Goal: Task Accomplishment & Management: Manage account settings

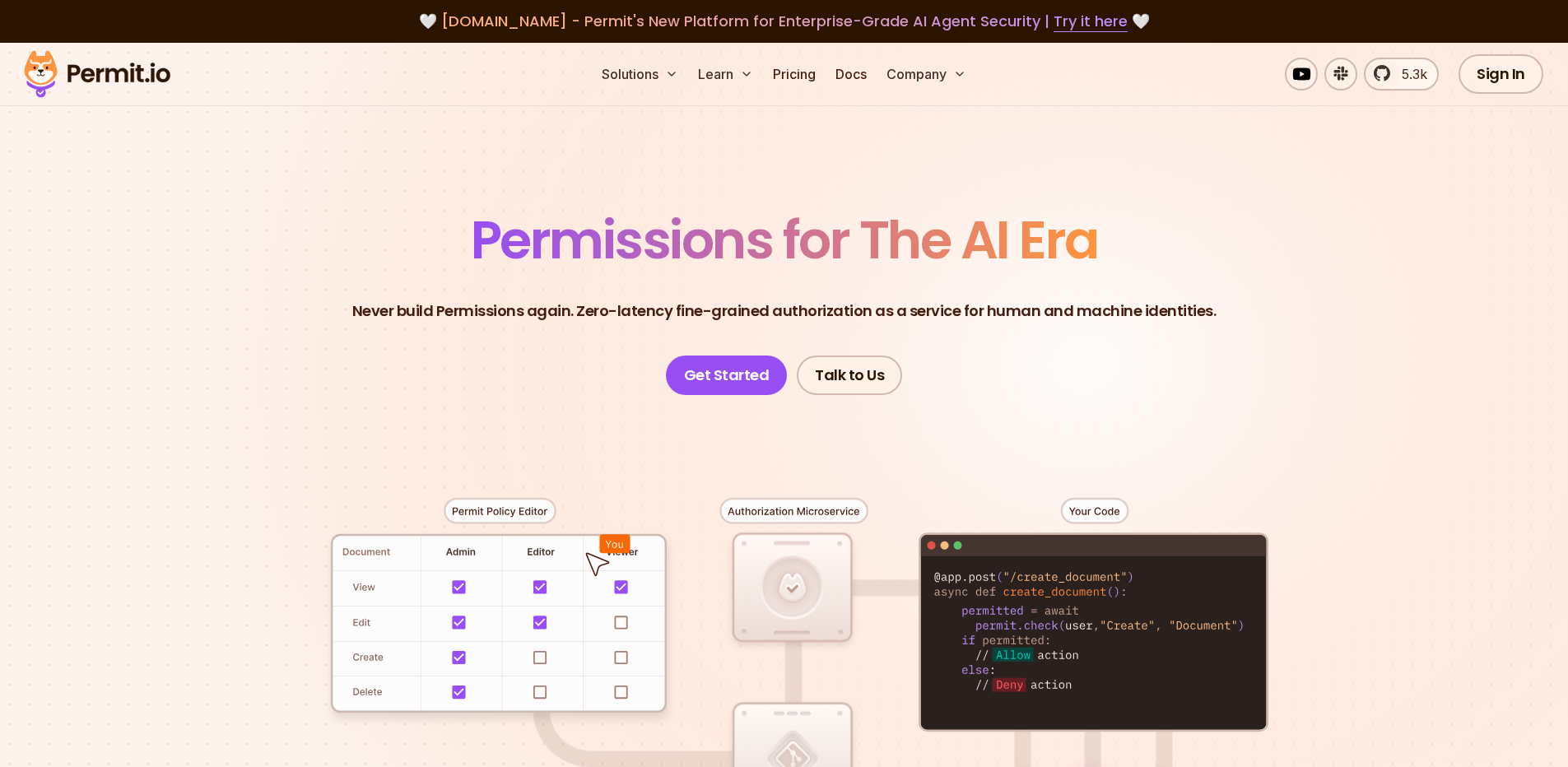
click at [1155, 81] on div "5.3k Sign In Start Now" at bounding box center [1401, 73] width 512 height 39
click at [124, 77] on img at bounding box center [97, 74] width 161 height 56
click at [1473, 84] on link "Sign In" at bounding box center [1500, 73] width 85 height 39
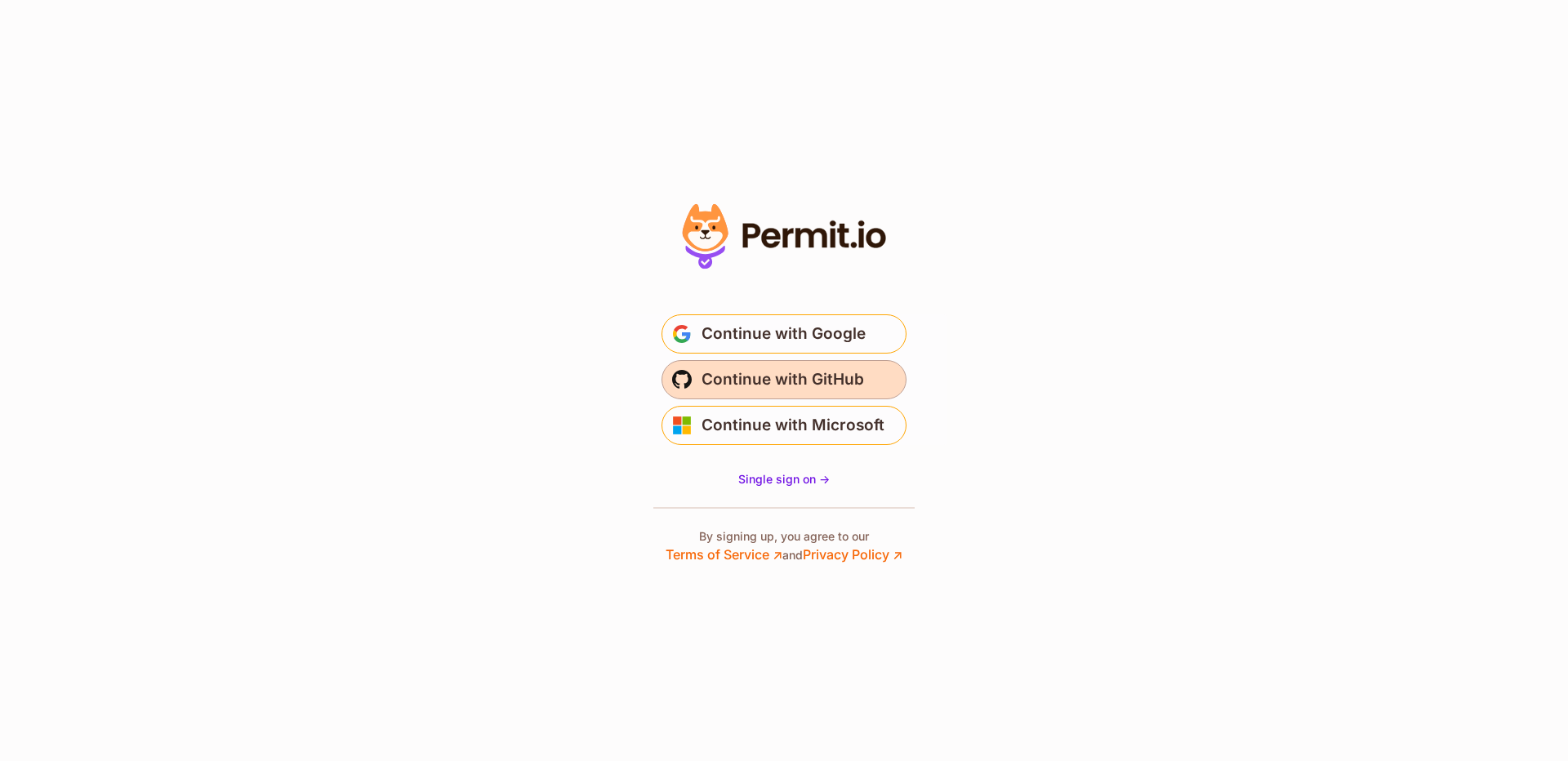
click at [740, 370] on span "Continue with GitHub" at bounding box center [783, 380] width 163 height 26
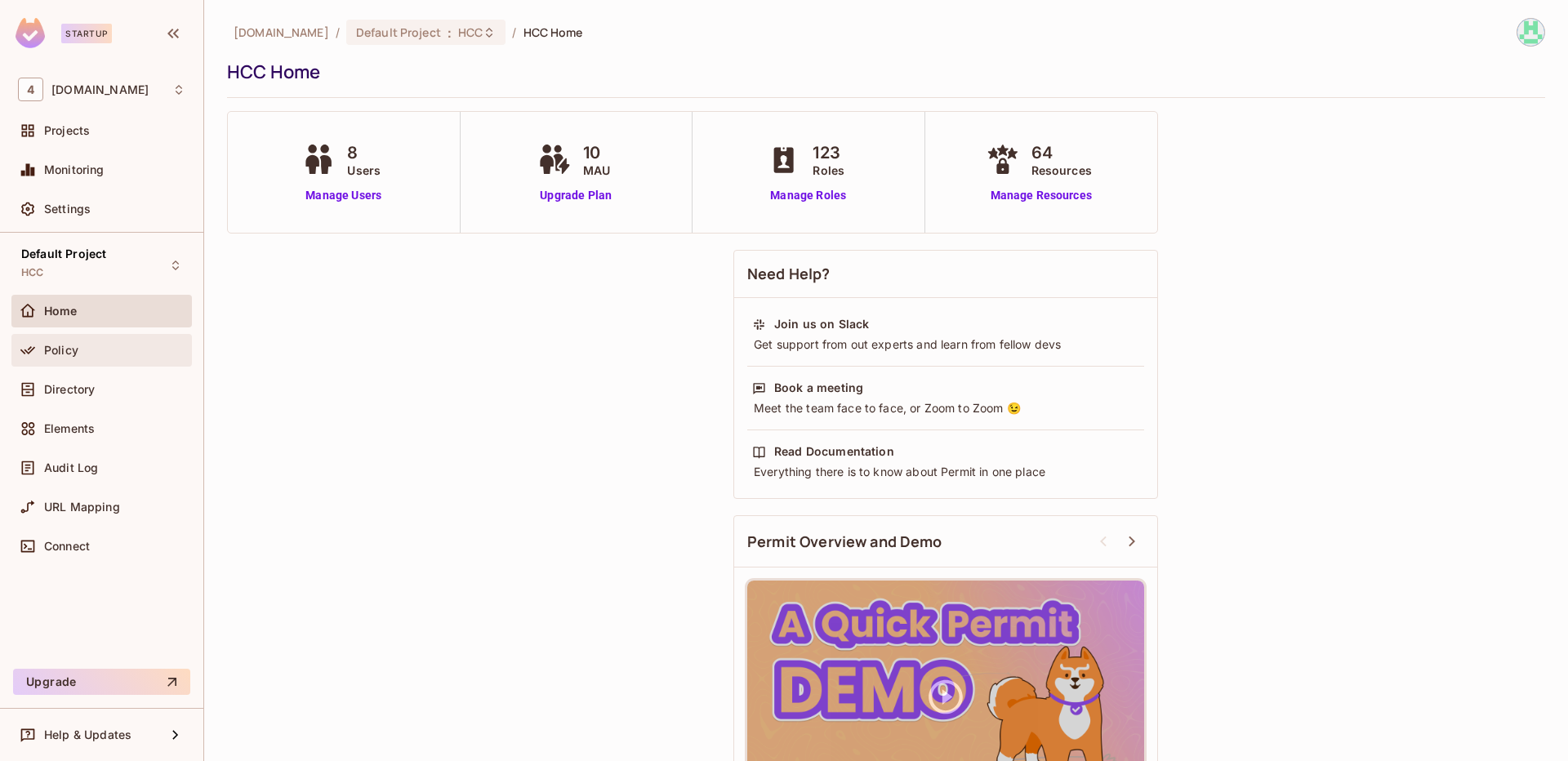
click at [88, 354] on div "Policy" at bounding box center [114, 350] width 141 height 13
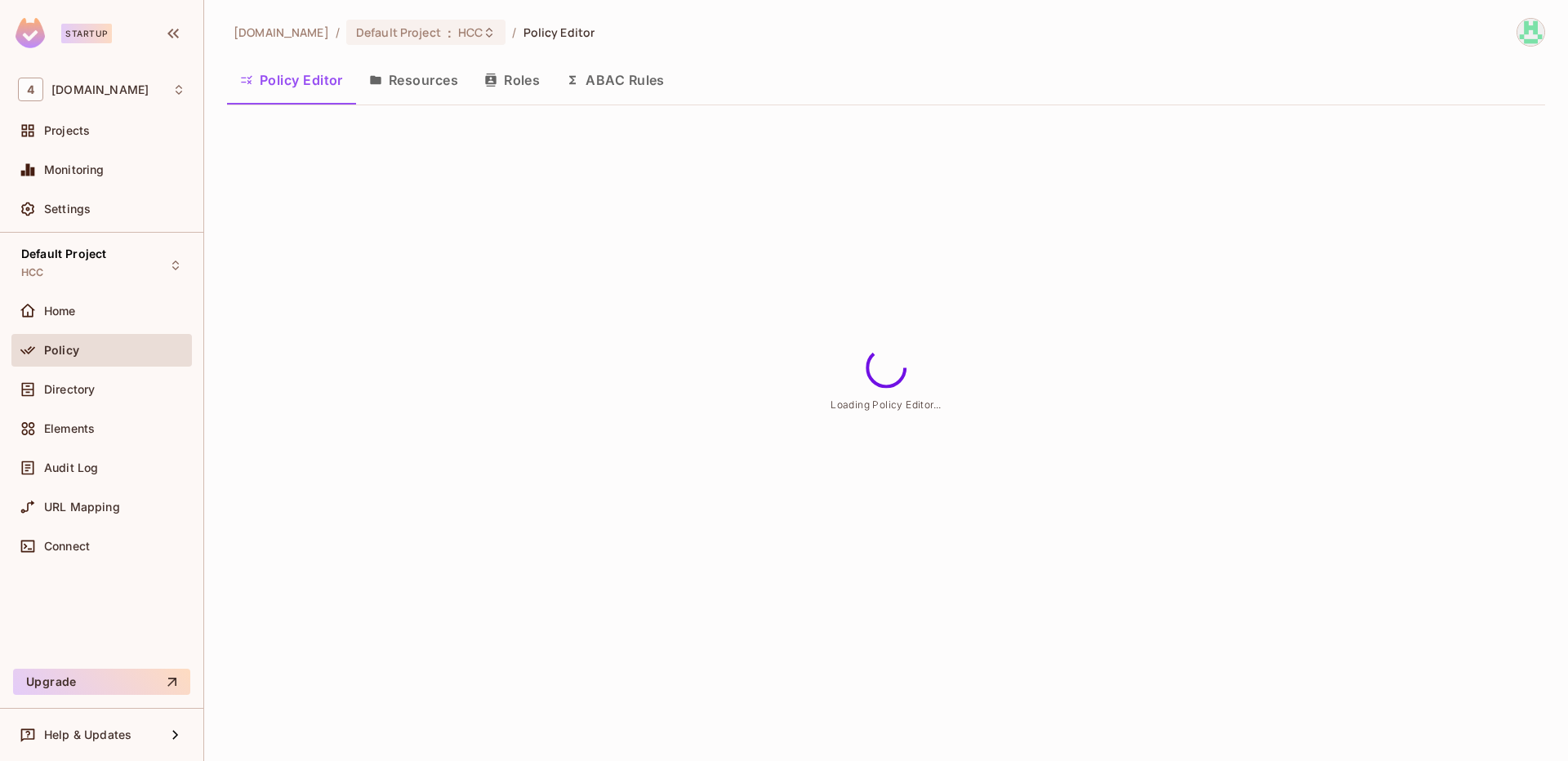
click at [102, 408] on div "Directory" at bounding box center [101, 393] width 181 height 39
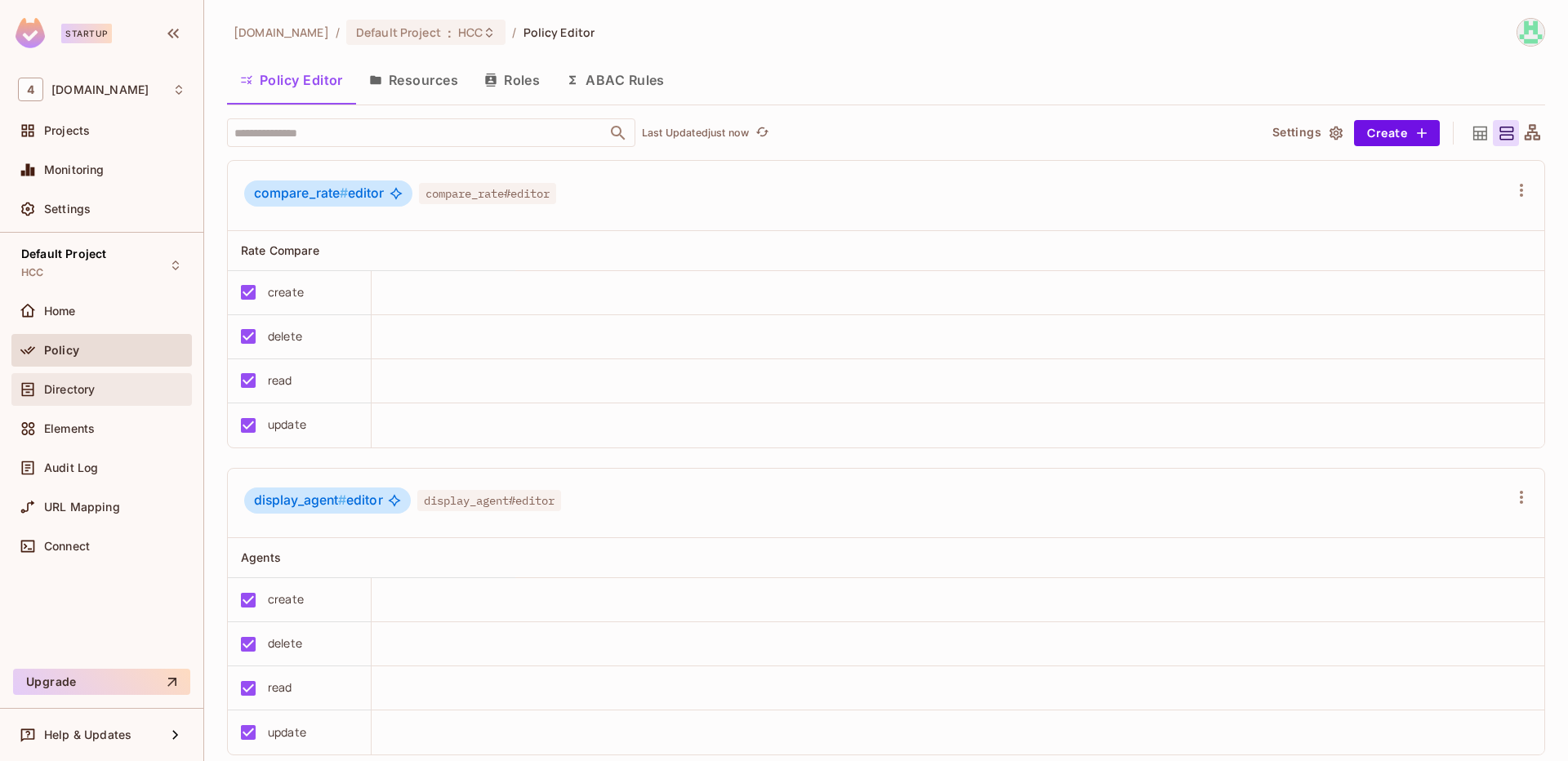
click at [131, 393] on div "Directory" at bounding box center [114, 389] width 141 height 13
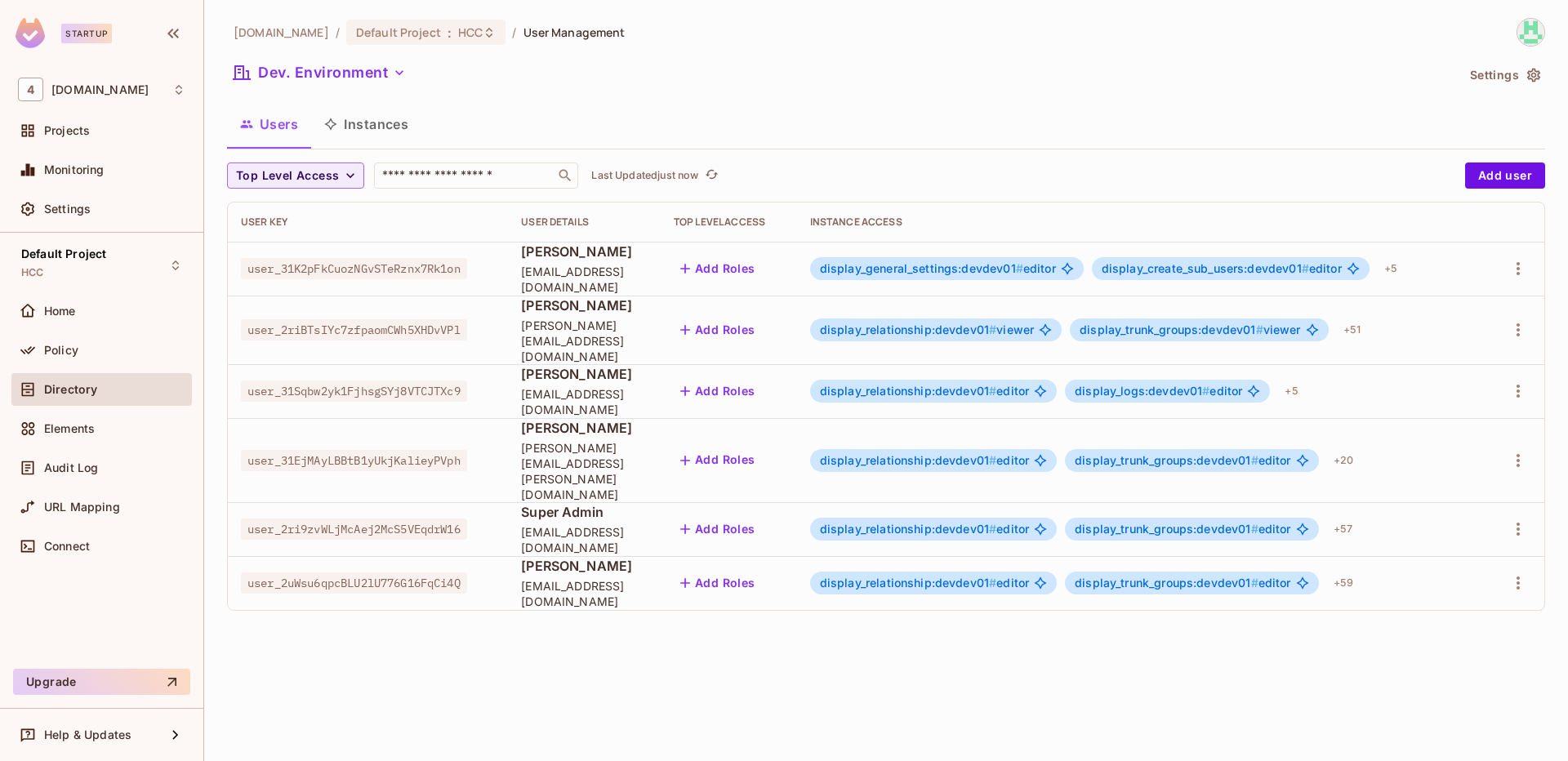
click at [704, 619] on div "46labs.com / Default Project : HCC / User Management Dev. Environment Settings …" at bounding box center [886, 380] width 1364 height 761
click at [1516, 320] on icon "button" at bounding box center [1518, 329] width 20 height 20
click at [1462, 350] on li "Edit" at bounding box center [1447, 361] width 144 height 36
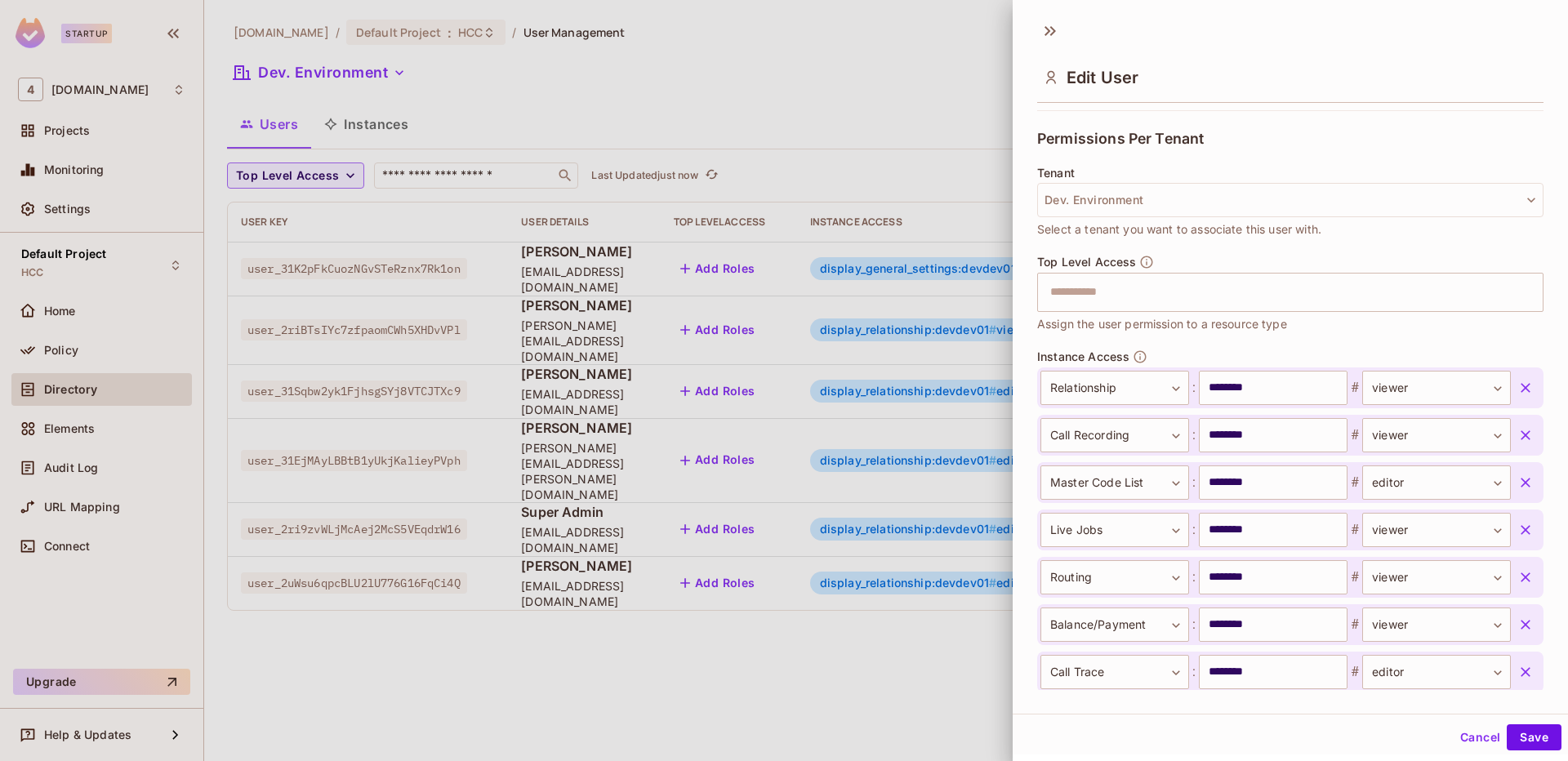
scroll to position [536, 0]
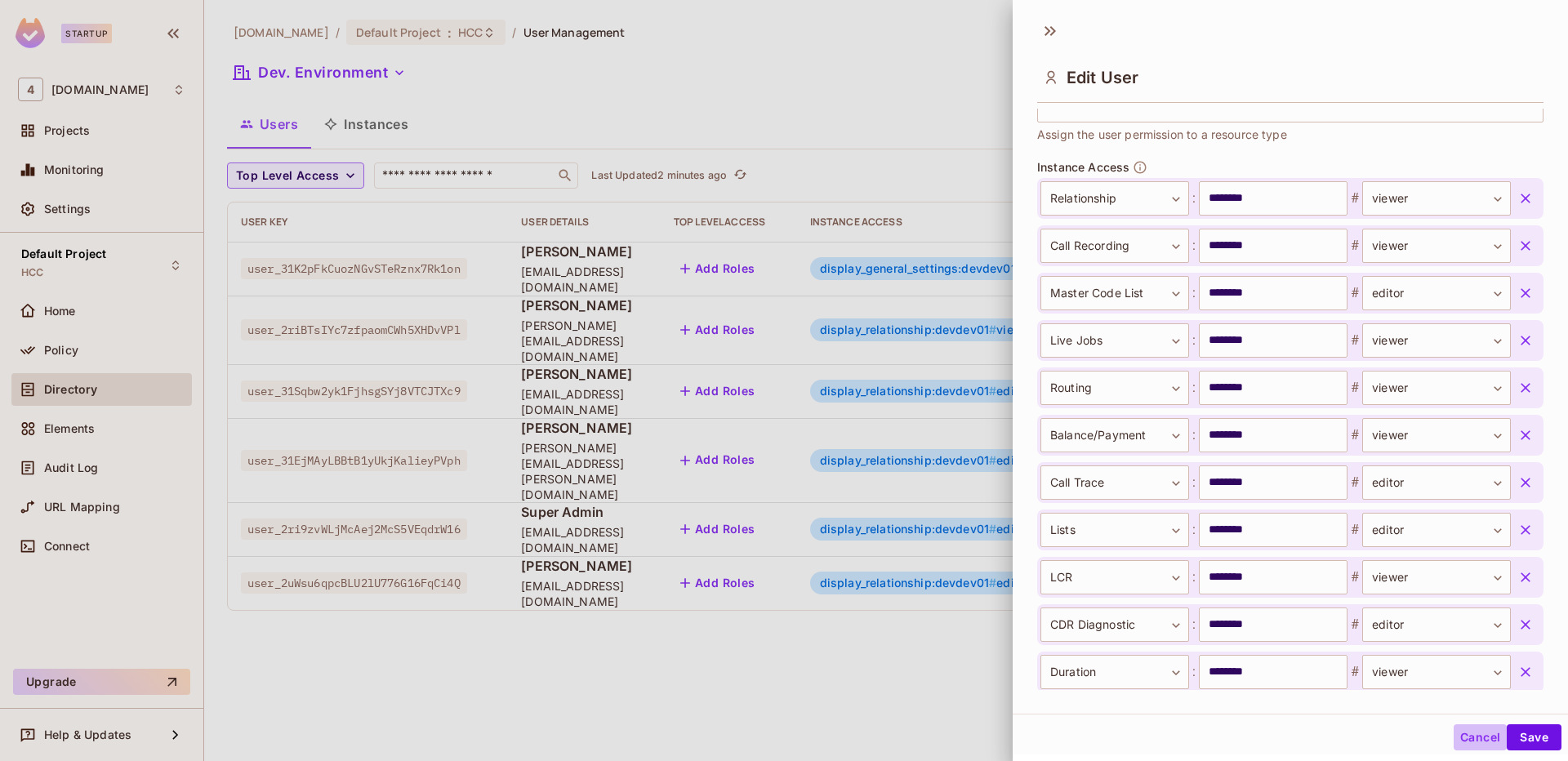
click at [1465, 739] on button "Cancel" at bounding box center [1480, 738] width 53 height 26
